Goal: Check status

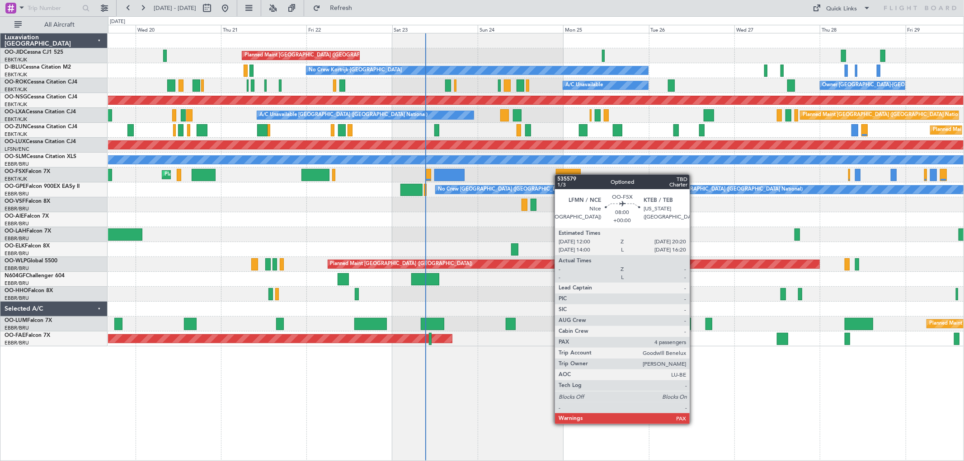
click at [478, 175] on div "Planned Maint Kortrijk-[GEOGRAPHIC_DATA]" at bounding box center [536, 175] width 856 height 15
